Goal: Transaction & Acquisition: Purchase product/service

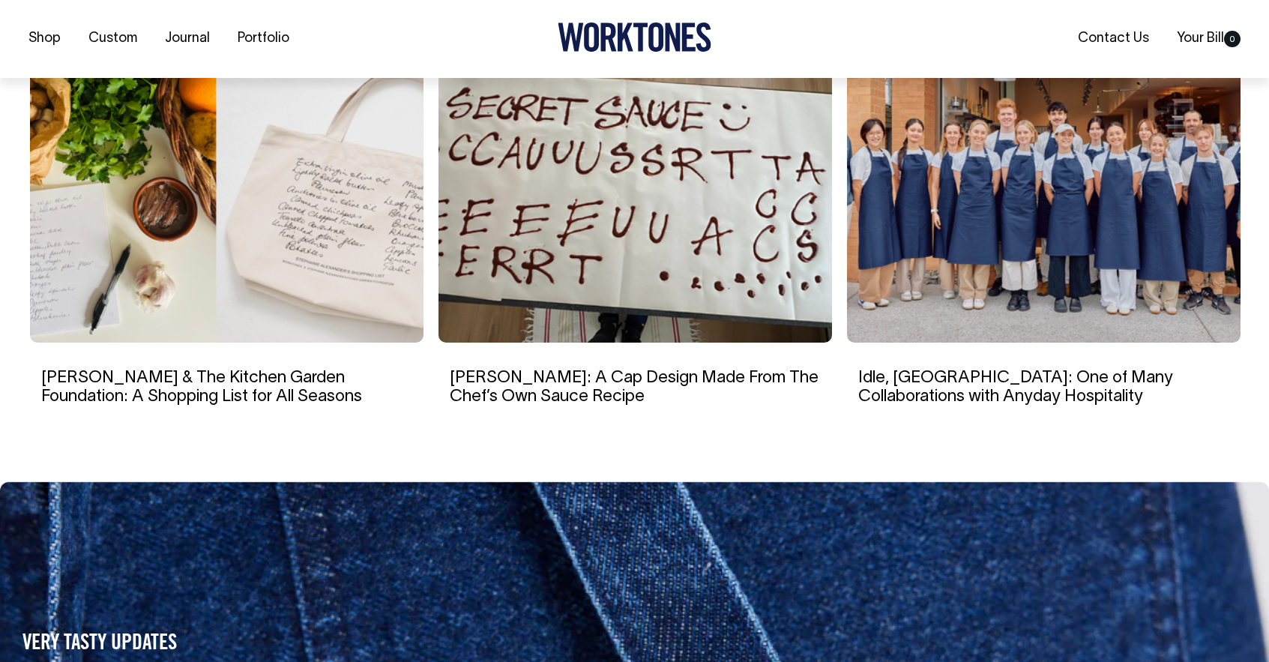
scroll to position [2845, 0]
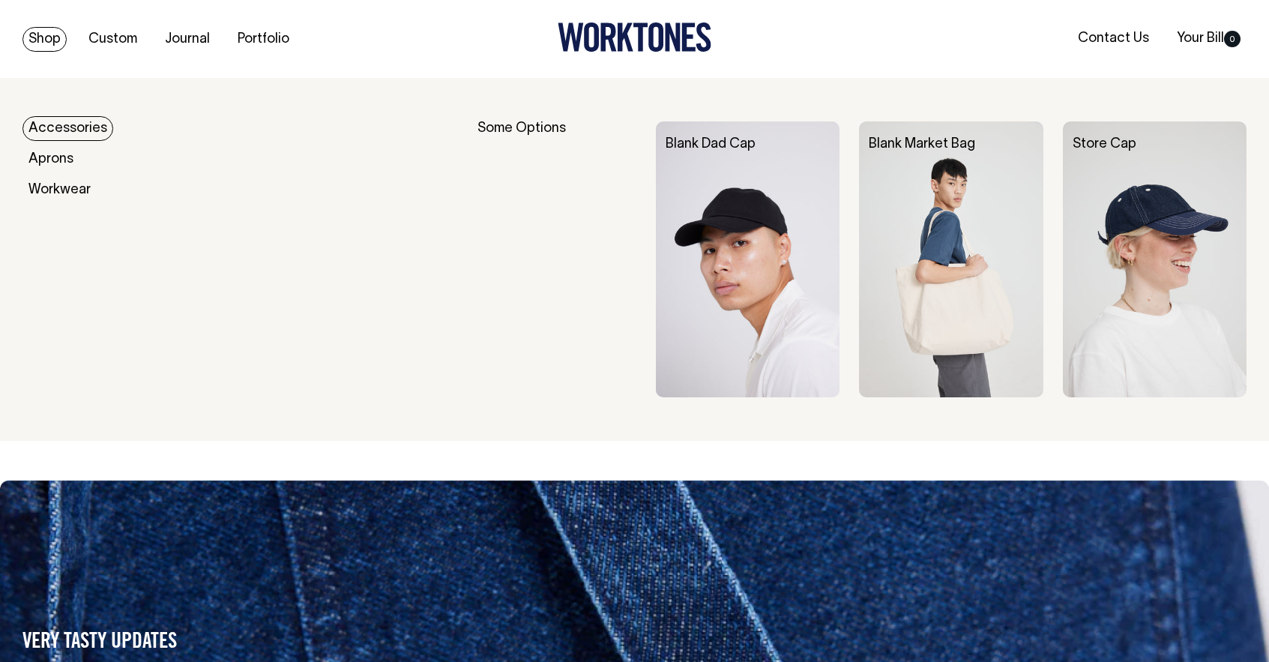
click at [56, 43] on link "Shop" at bounding box center [44, 39] width 44 height 25
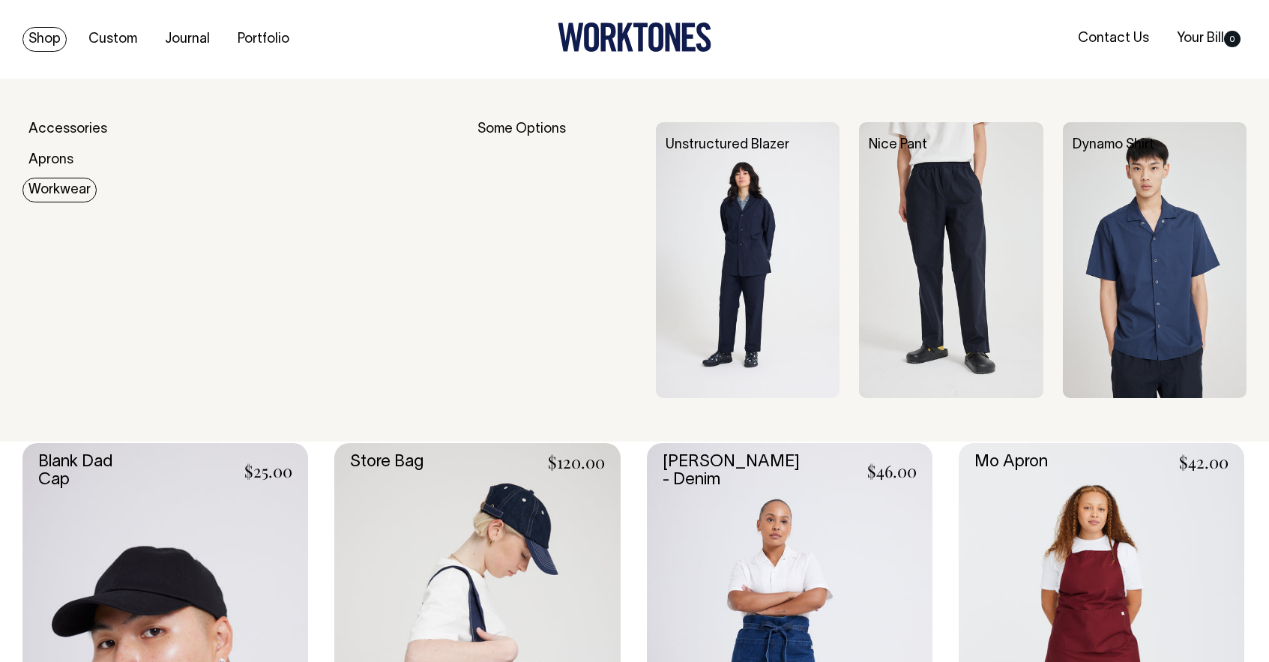
click at [50, 186] on link "Workwear" at bounding box center [59, 190] width 74 height 25
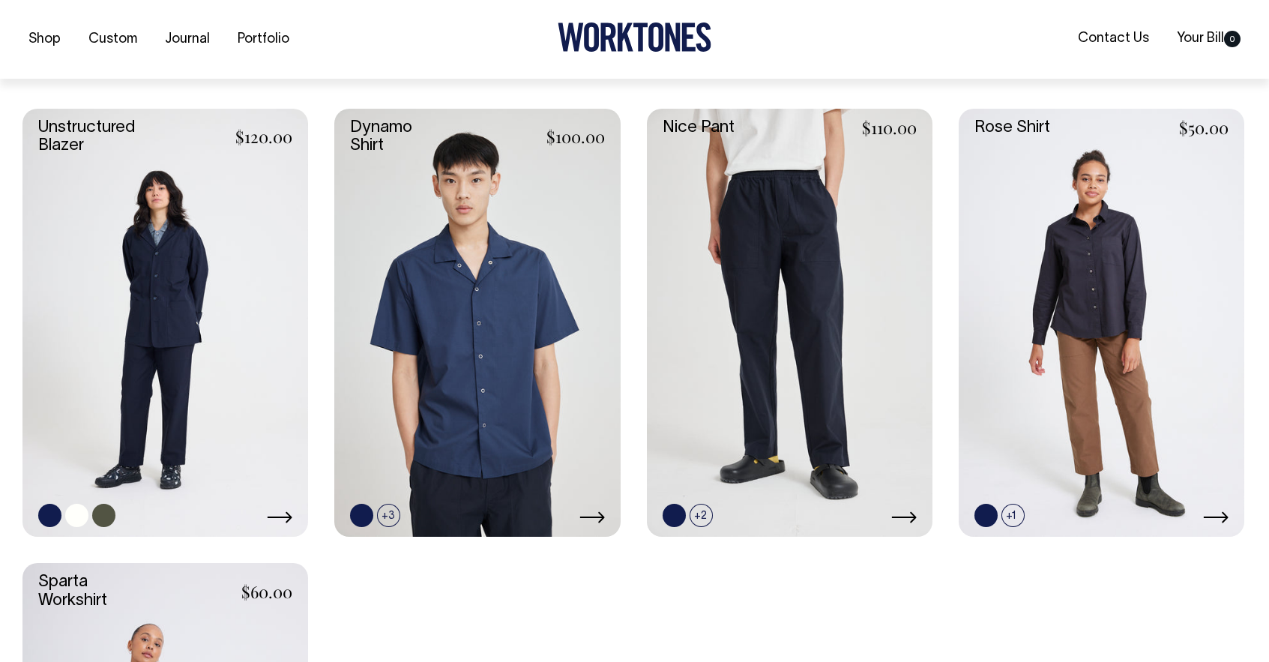
scroll to position [394, 0]
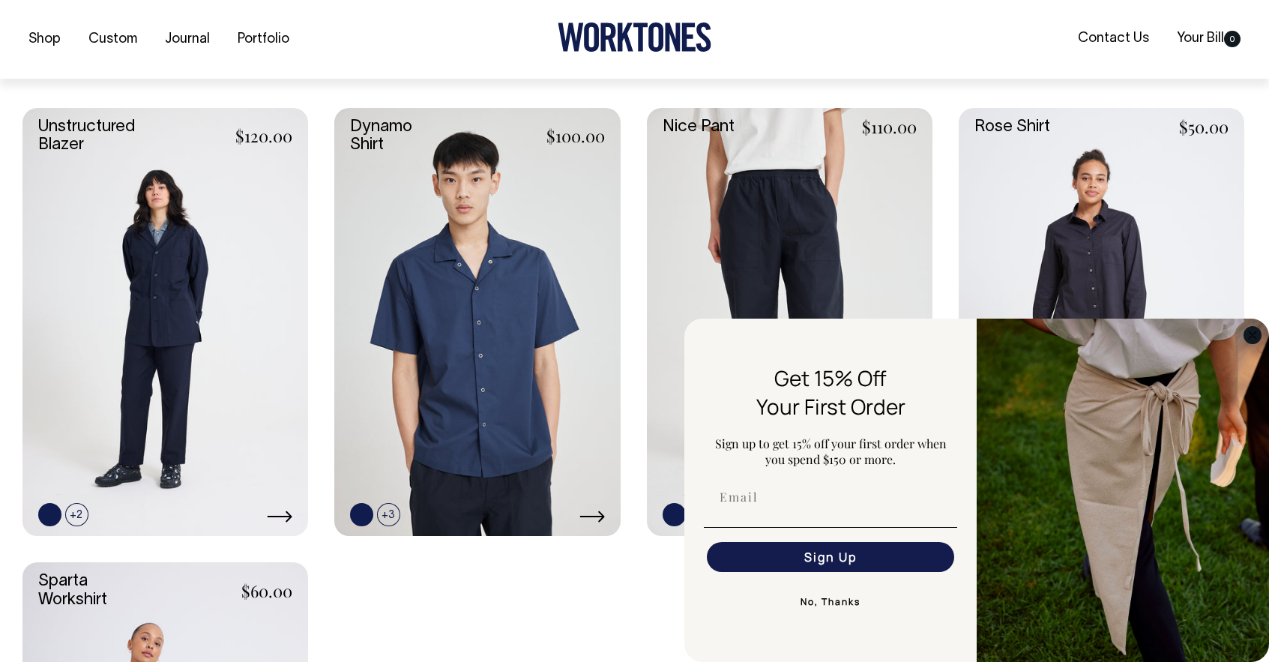
click at [1251, 330] on circle "Close dialog" at bounding box center [1253, 334] width 17 height 17
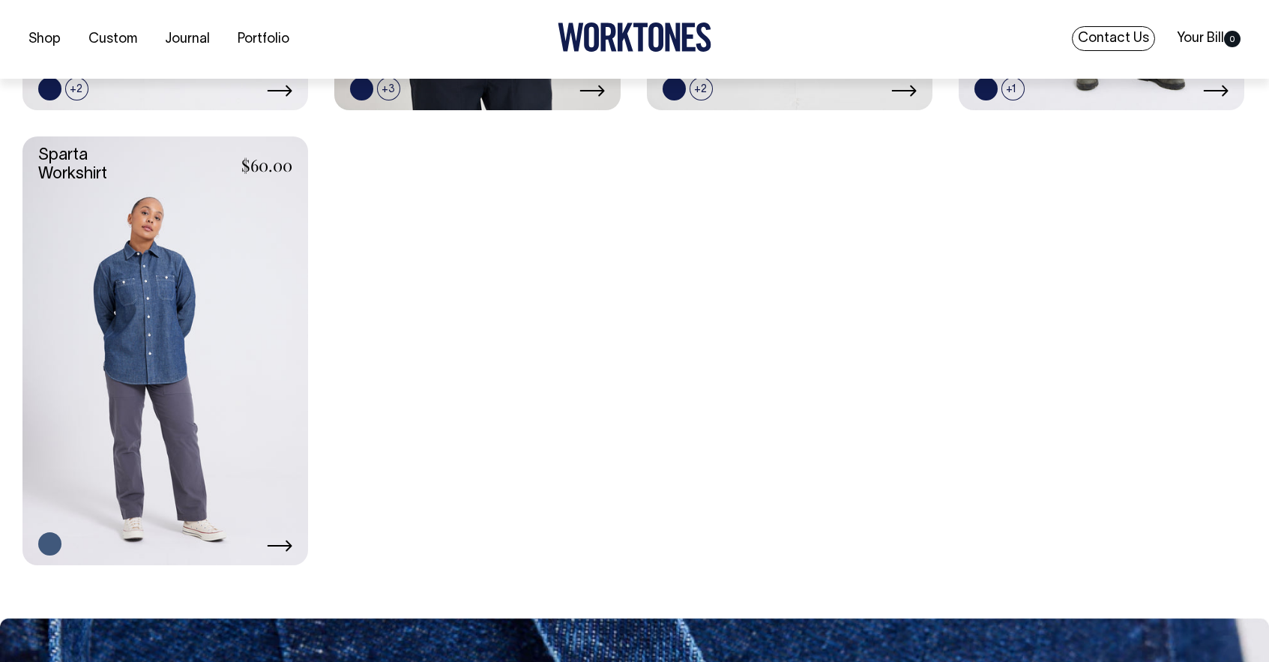
scroll to position [820, 0]
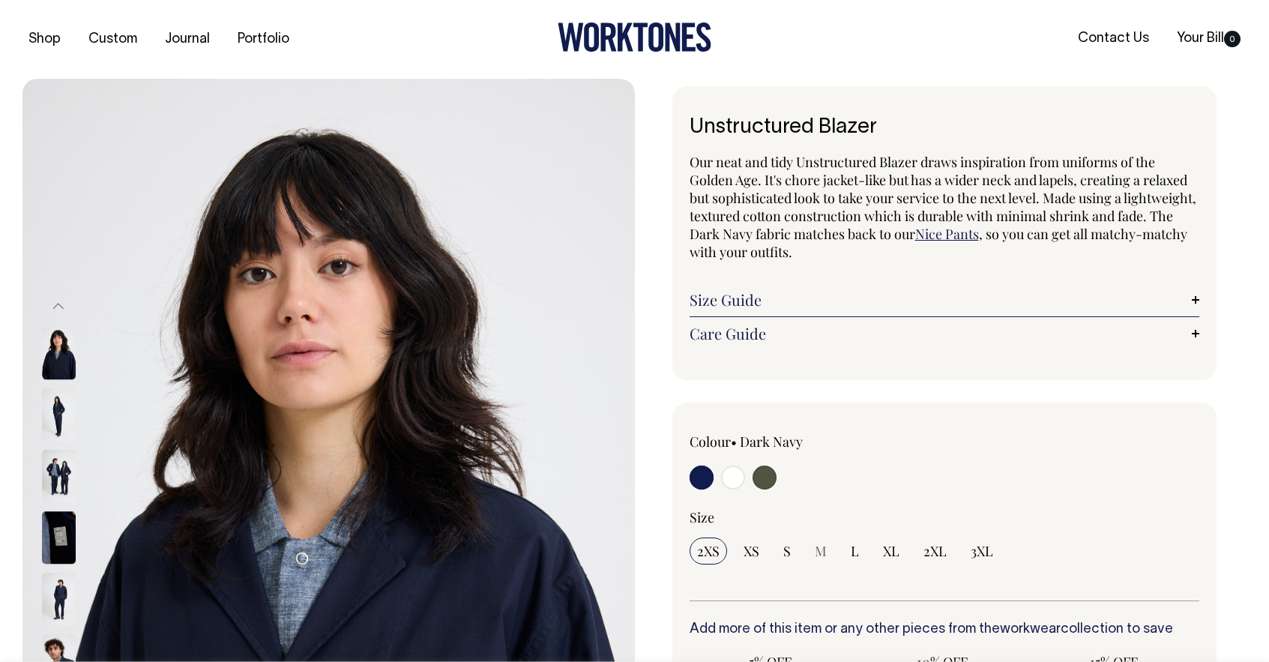
click at [766, 479] on input "radio" at bounding box center [765, 478] width 24 height 24
radio input "true"
select select "Olive"
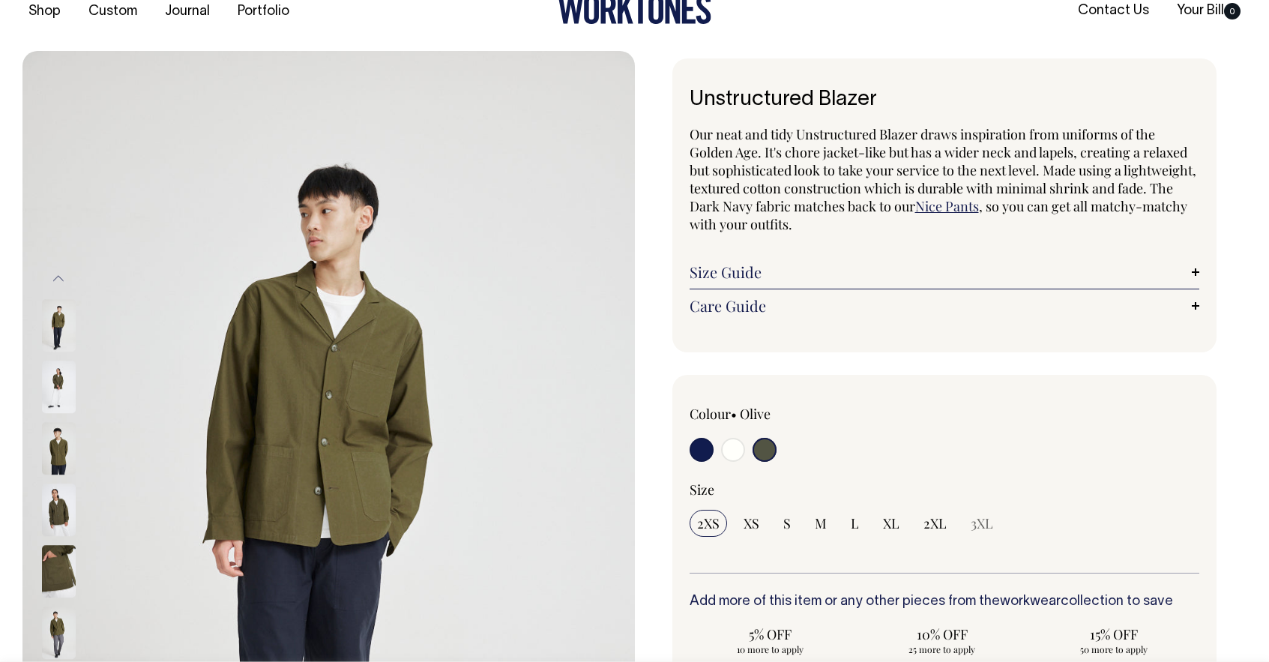
scroll to position [28, 0]
